Goal: Task Accomplishment & Management: Use online tool/utility

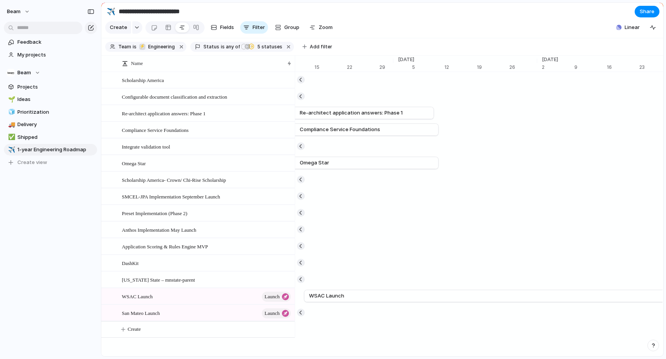
scroll to position [0, 5611]
click at [430, 295] on link "WSAC Launch" at bounding box center [559, 296] width 417 height 12
click at [374, 296] on span "WSAC Launch" at bounding box center [368, 296] width 35 height 8
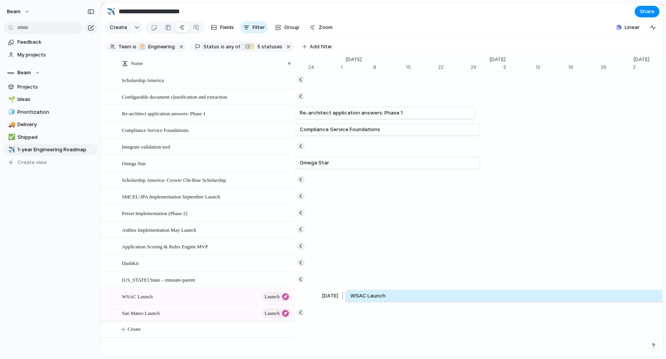
click at [374, 296] on span "WSAC Launch" at bounding box center [368, 296] width 35 height 8
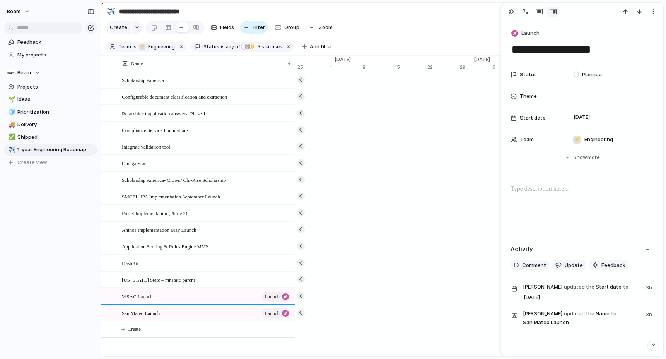
scroll to position [0, 6506]
click at [511, 11] on div "button" at bounding box center [512, 12] width 6 height 6
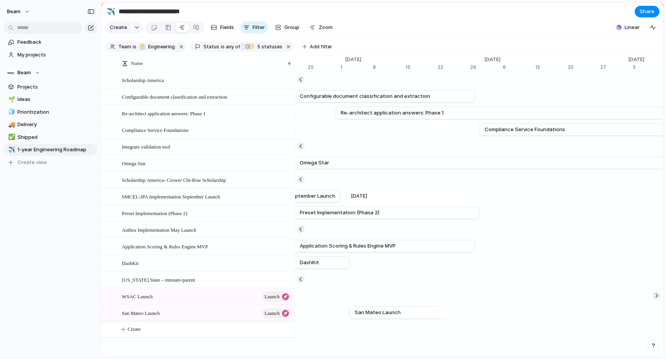
scroll to position [0, 5182]
click at [150, 295] on span "WSAC Launch" at bounding box center [137, 296] width 31 height 9
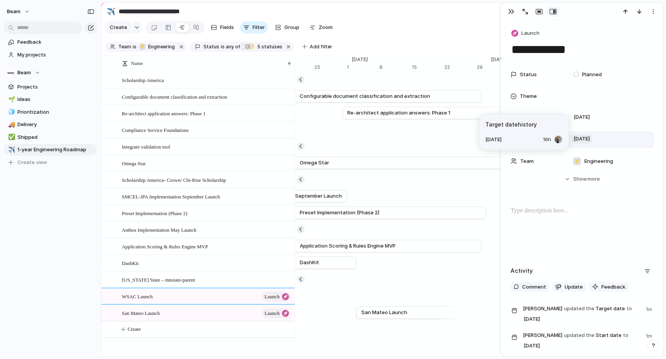
click at [585, 139] on span "[DATE]" at bounding box center [582, 138] width 21 height 9
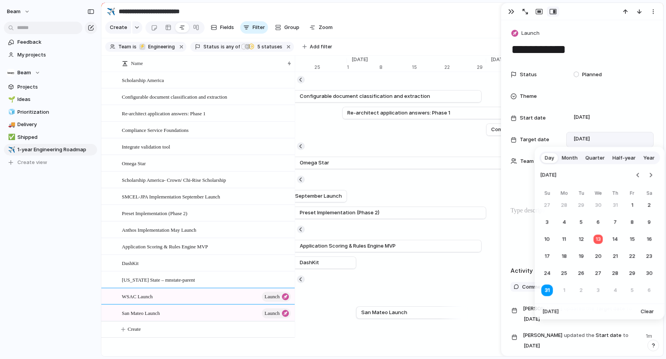
click at [574, 158] on span "Month" at bounding box center [570, 158] width 16 height 8
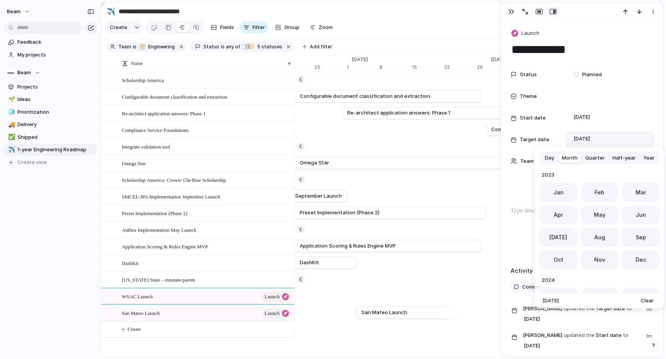
scroll to position [212, 0]
click at [552, 158] on span "Day" at bounding box center [549, 158] width 9 height 8
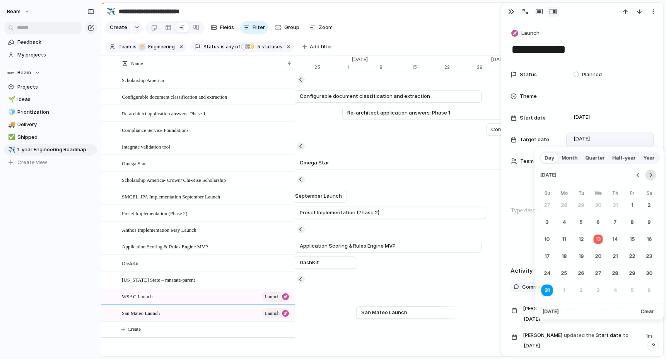
click at [654, 175] on button "Go to the Next Month" at bounding box center [651, 175] width 11 height 11
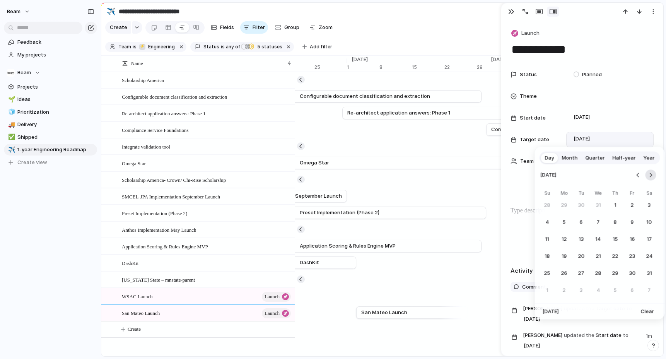
click at [654, 175] on button "Go to the Next Month" at bounding box center [651, 175] width 11 height 11
click at [638, 174] on button "Go to the Previous Month" at bounding box center [638, 175] width 11 height 11
click at [615, 203] on button "1" at bounding box center [616, 206] width 14 height 14
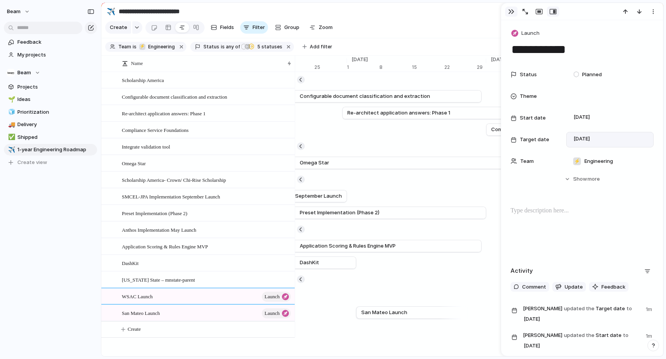
click at [511, 14] on div "button" at bounding box center [512, 12] width 6 height 6
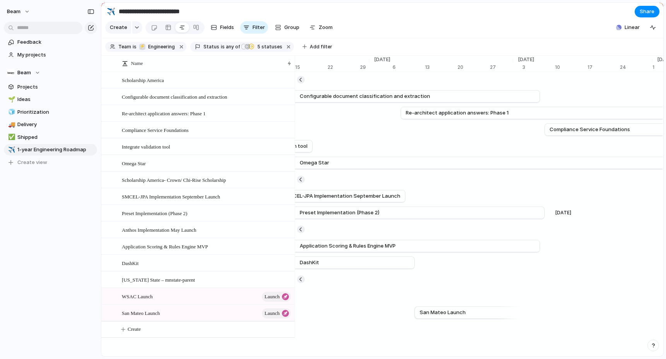
scroll to position [0, 5083]
